Goal: Task Accomplishment & Management: Manage account settings

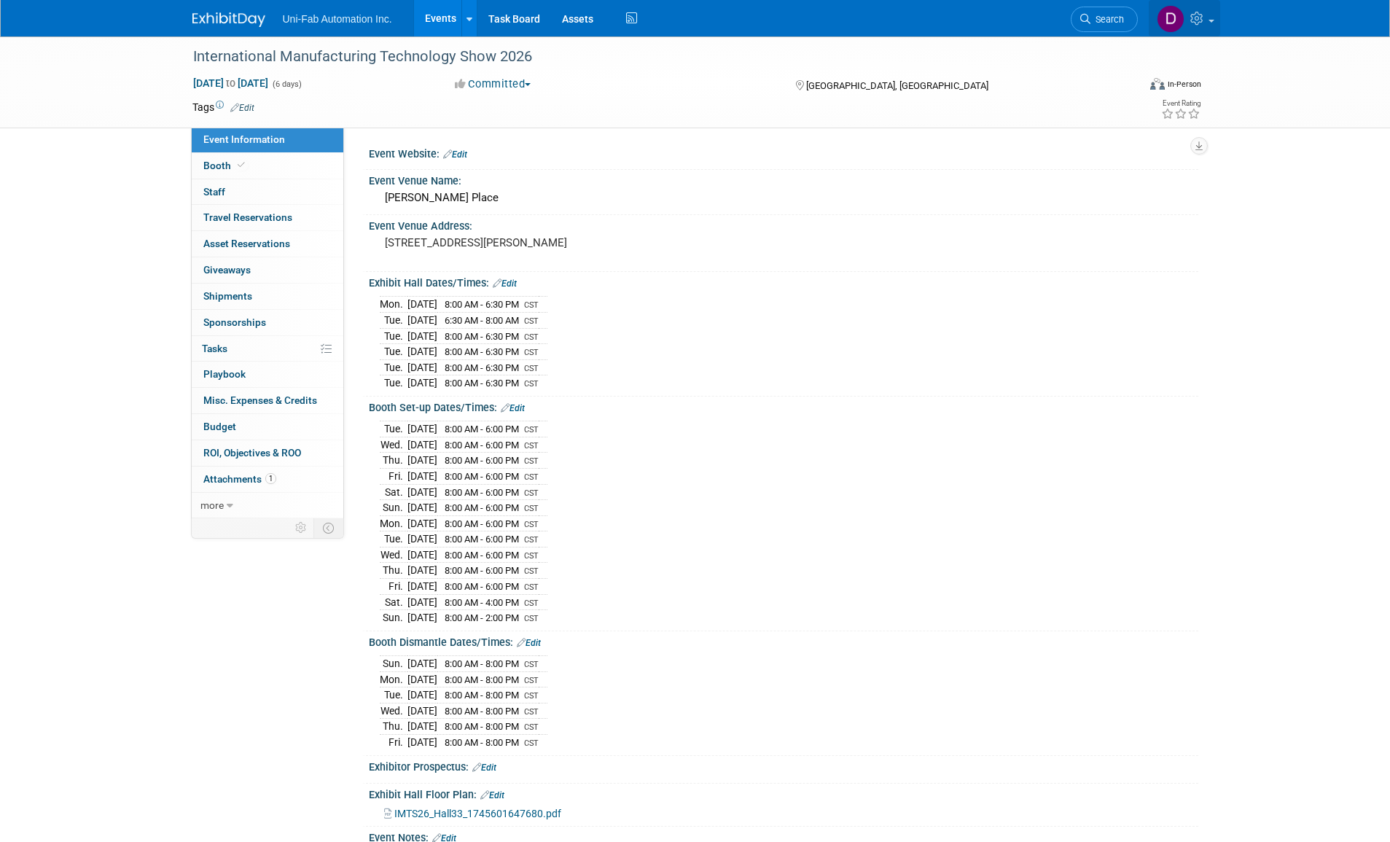
click at [1212, 16] on link at bounding box center [1184, 18] width 71 height 36
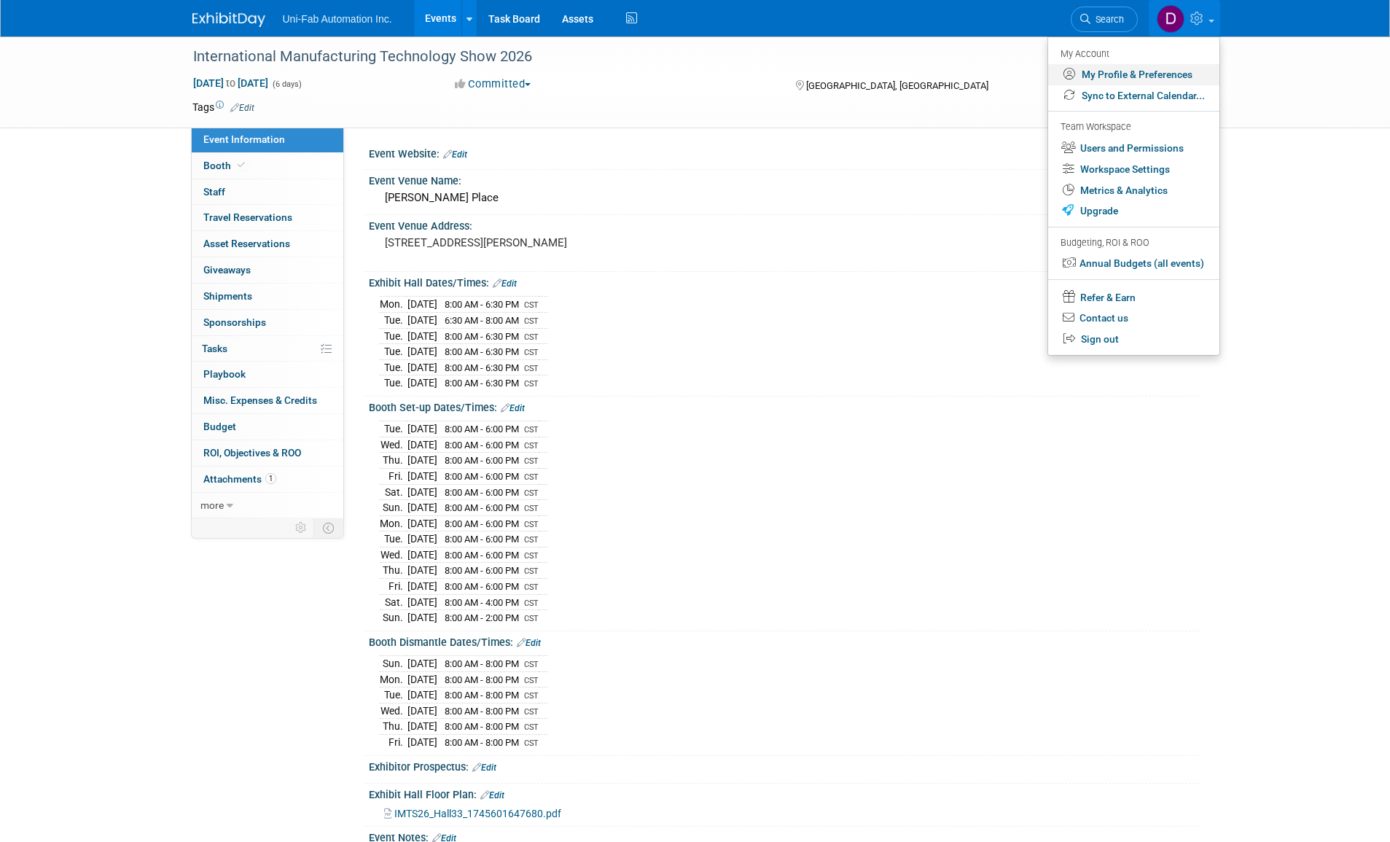
click at [1107, 74] on link "My Profile & Preferences" at bounding box center [1133, 74] width 171 height 21
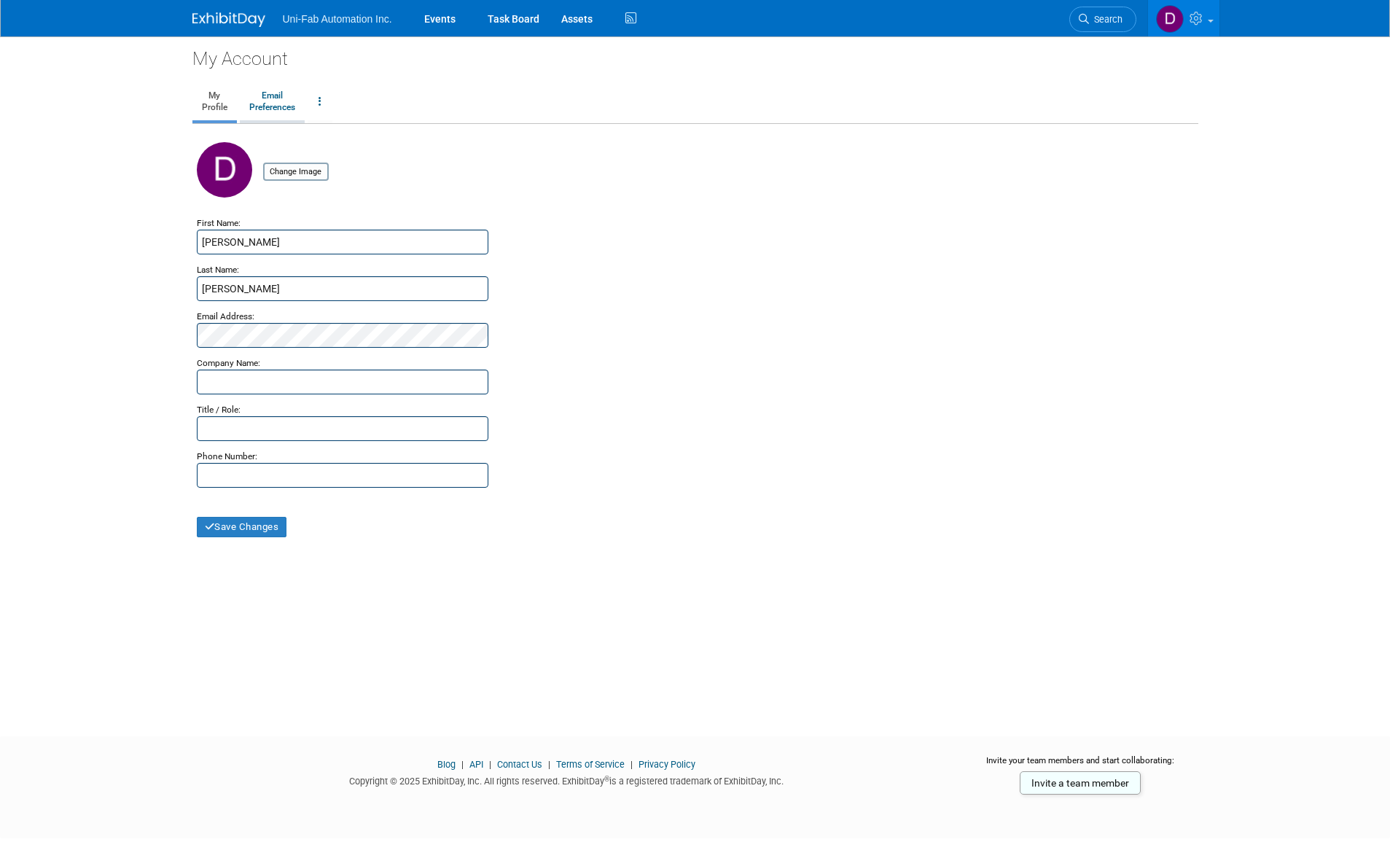
click at [276, 102] on link "Email Preferences" at bounding box center [272, 102] width 65 height 36
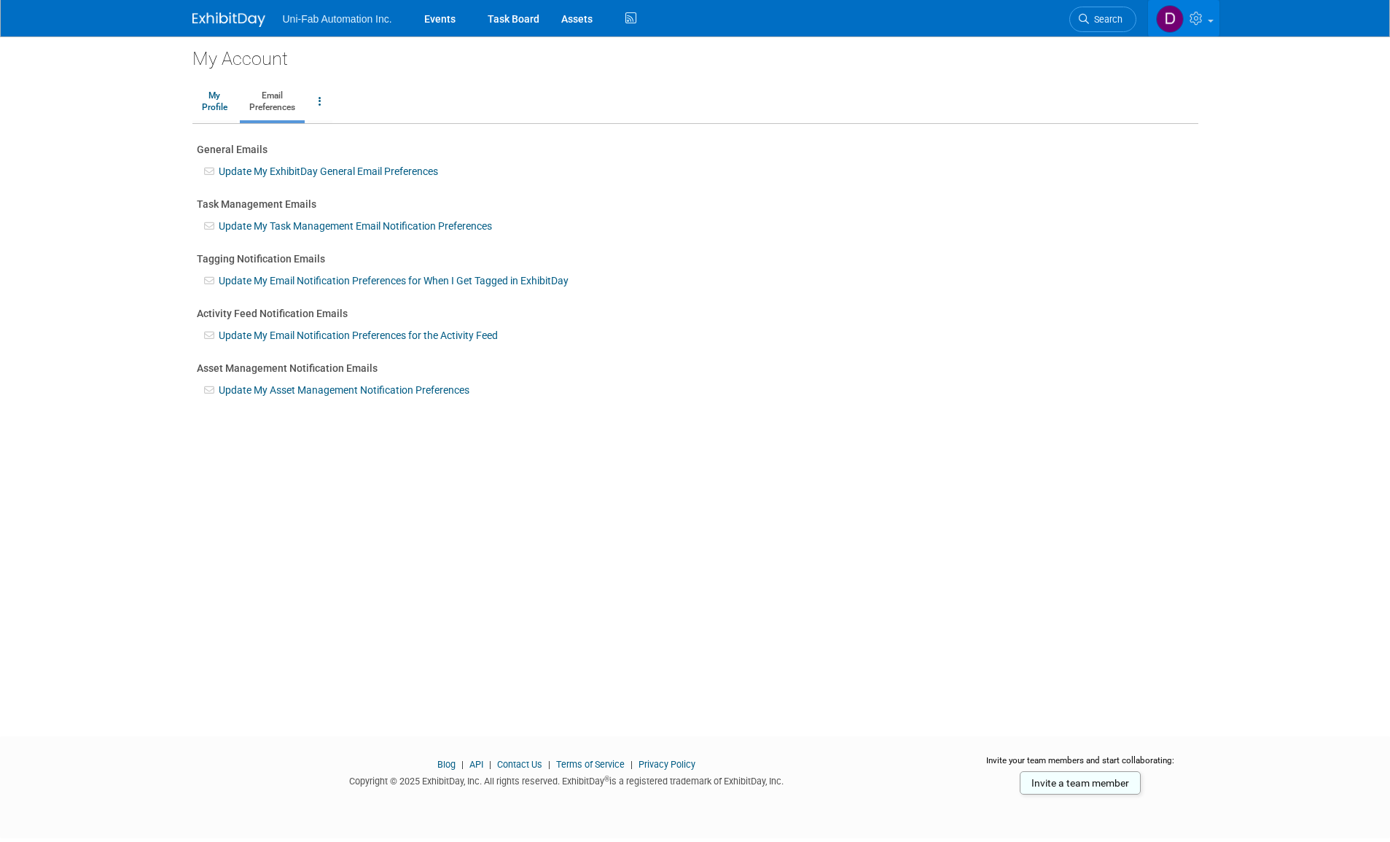
click at [1208, 20] on span at bounding box center [1211, 21] width 6 height 3
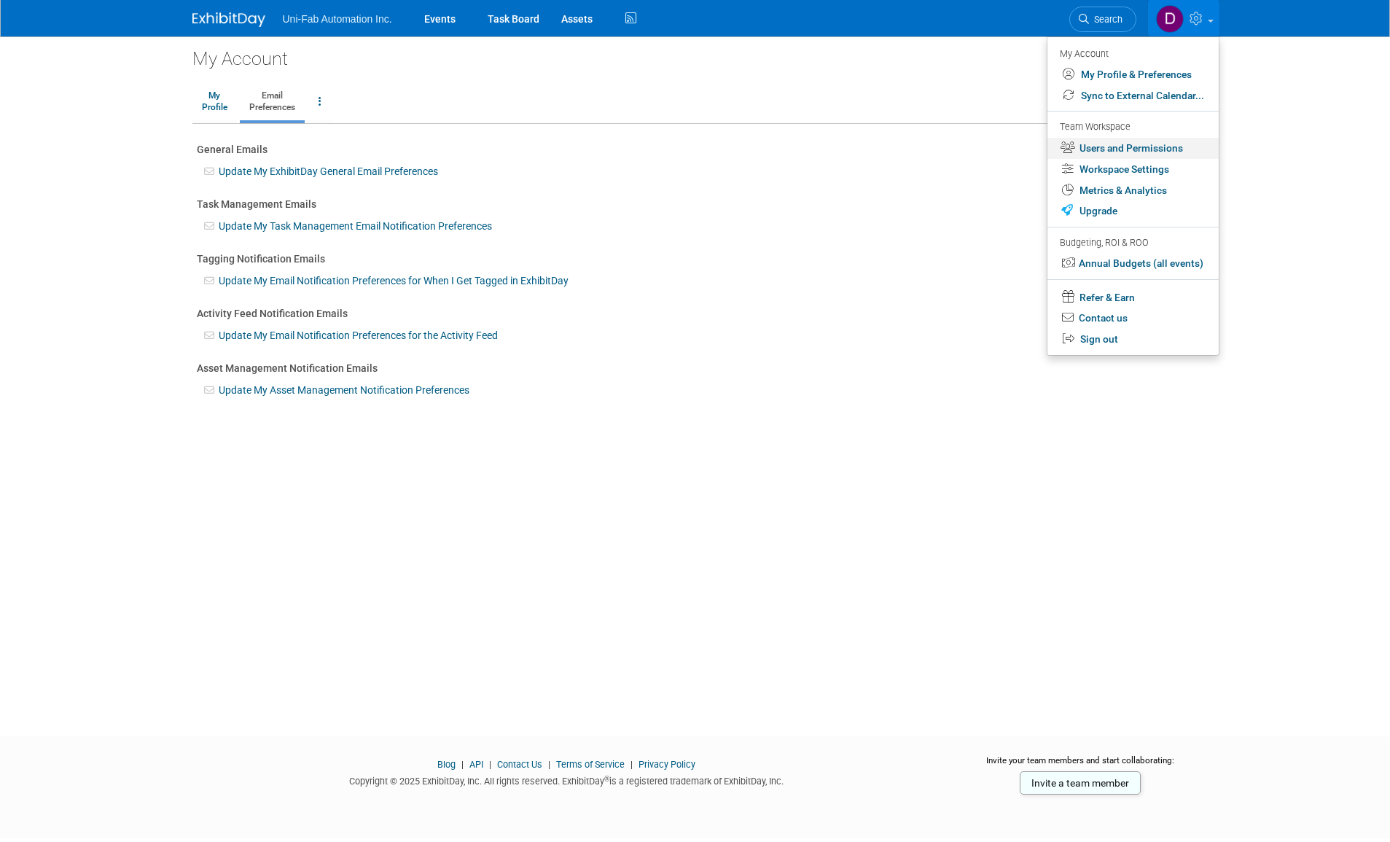
click at [1152, 147] on link "Users and Permissions" at bounding box center [1133, 148] width 171 height 21
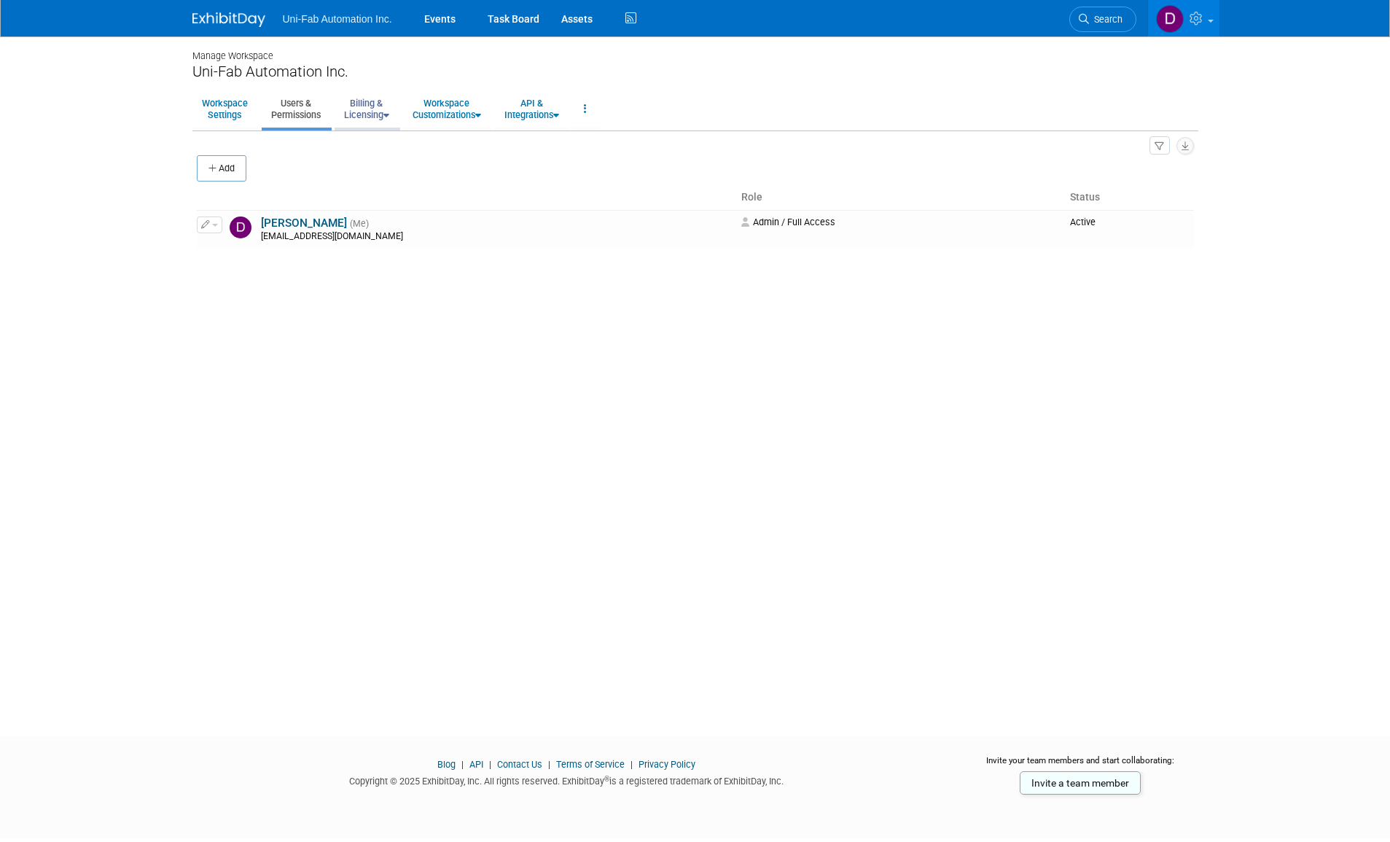
click at [389, 111] on icon at bounding box center [386, 115] width 6 height 9
click at [386, 136] on link "Manage Plan / Subscription" at bounding box center [401, 142] width 132 height 22
